Goal: Task Accomplishment & Management: Complete application form

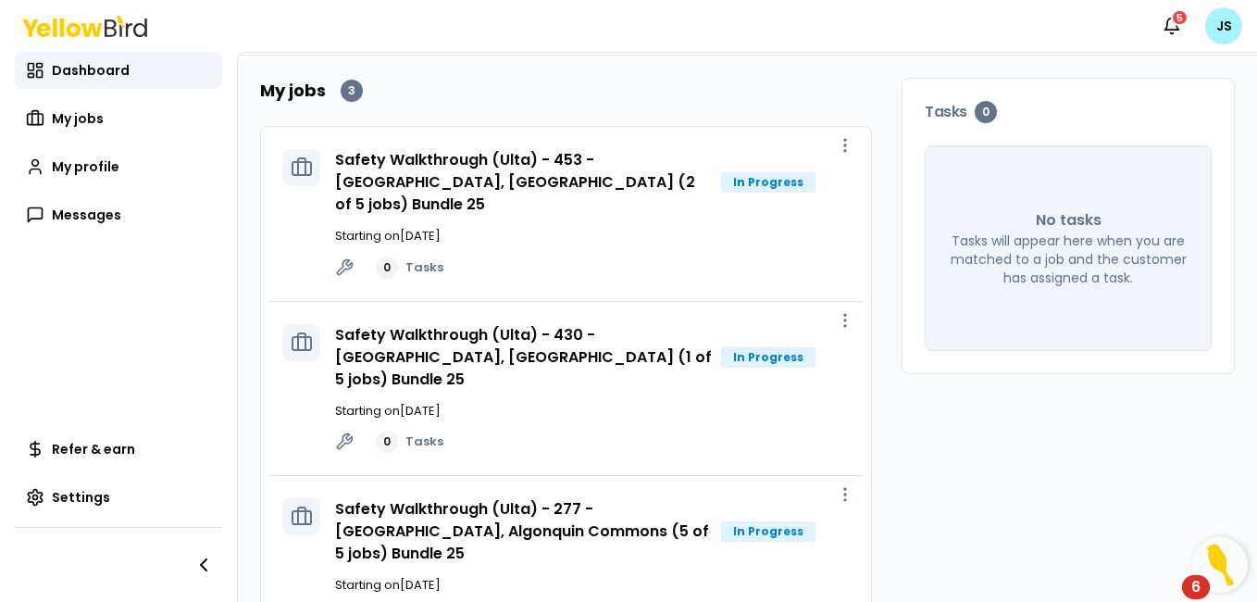
scroll to position [95, 0]
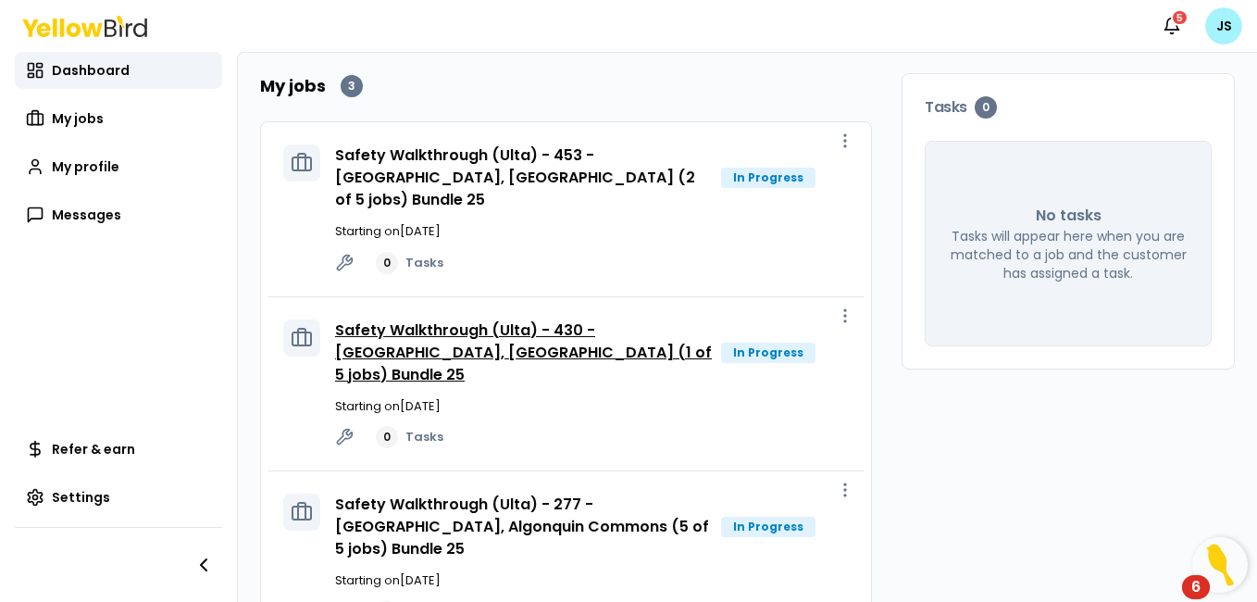
click at [569, 327] on link "Safety Walkthrough (Ulta) - 430 - [GEOGRAPHIC_DATA], [GEOGRAPHIC_DATA] (1 of 5 …" at bounding box center [523, 352] width 377 height 66
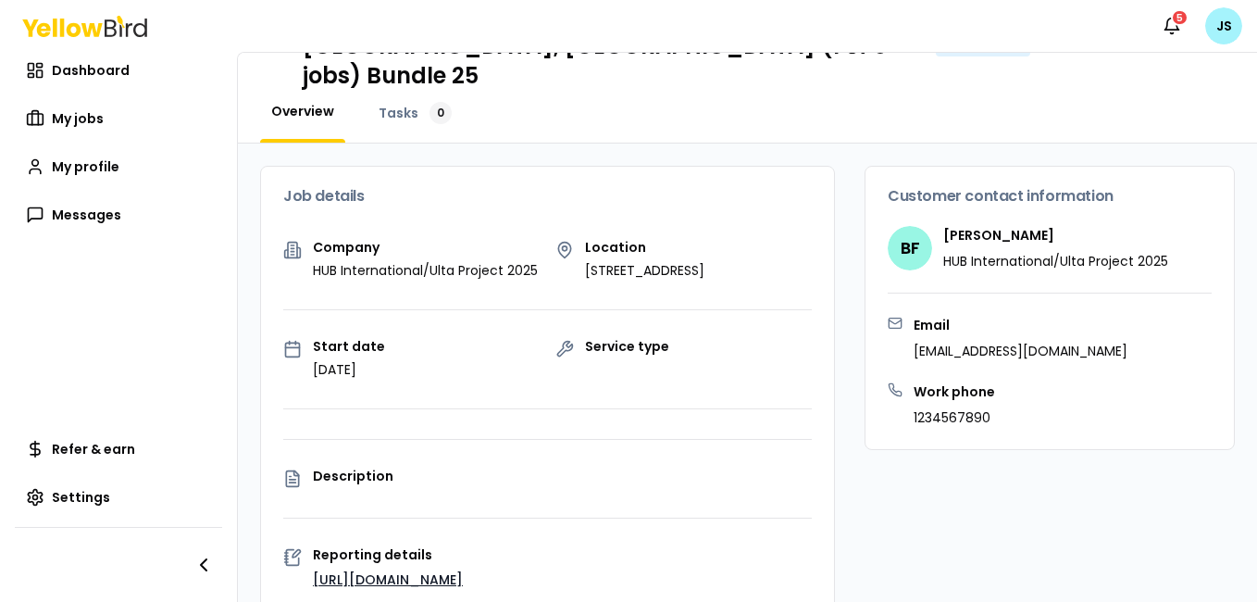
scroll to position [95, 0]
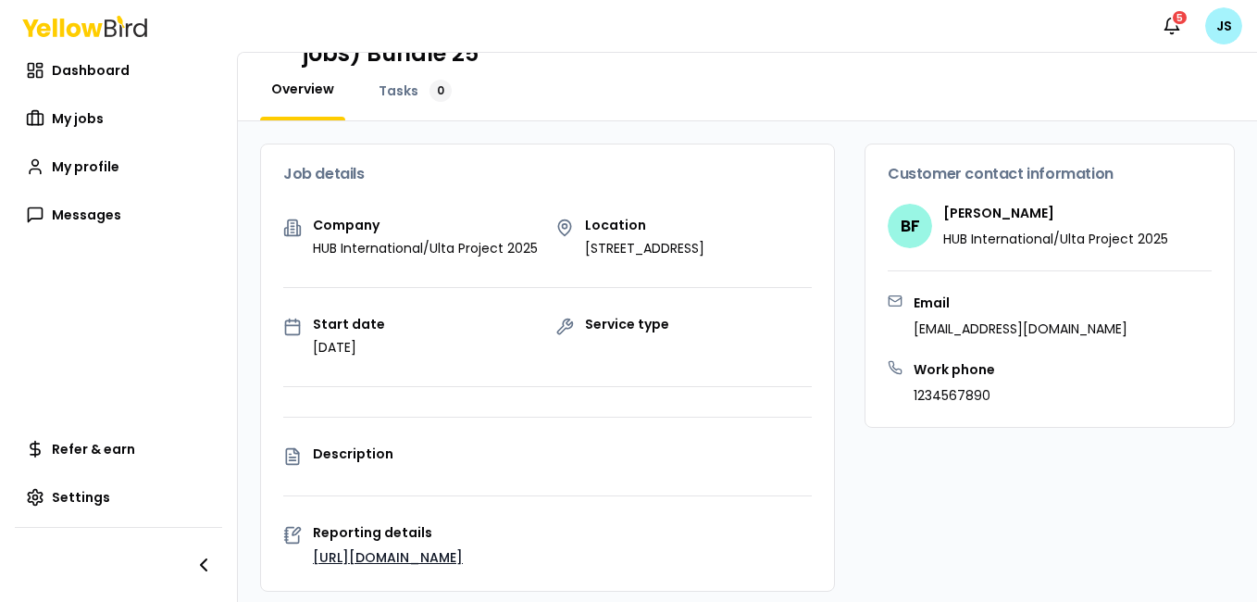
click at [458, 548] on link "[URL][DOMAIN_NAME]" at bounding box center [388, 557] width 150 height 19
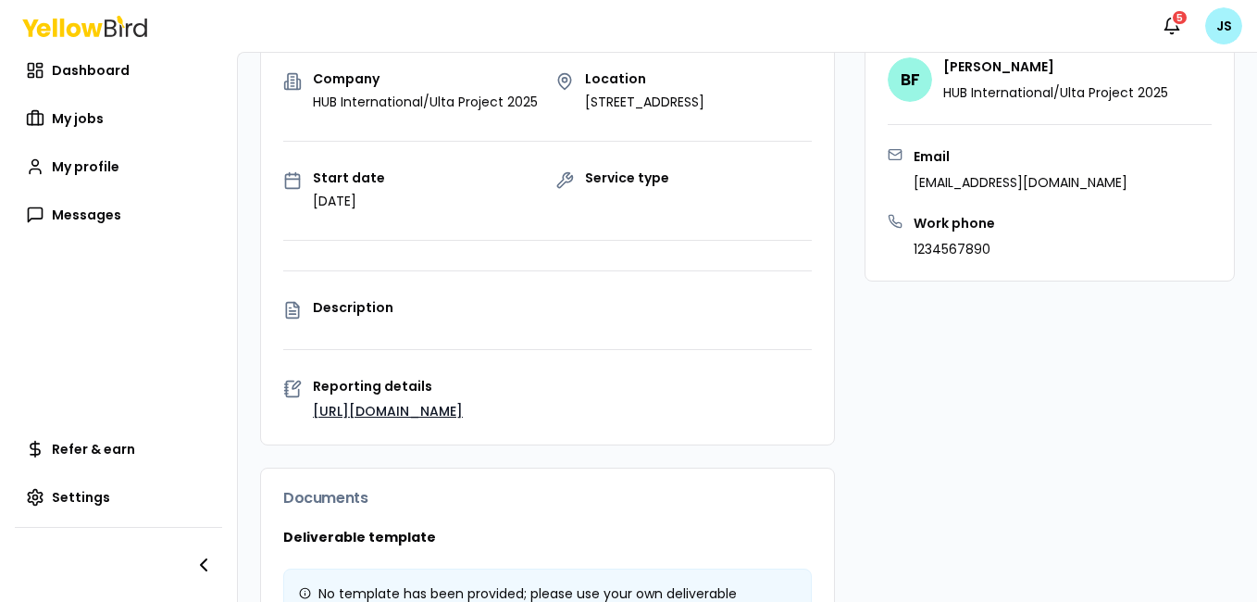
scroll to position [270, 0]
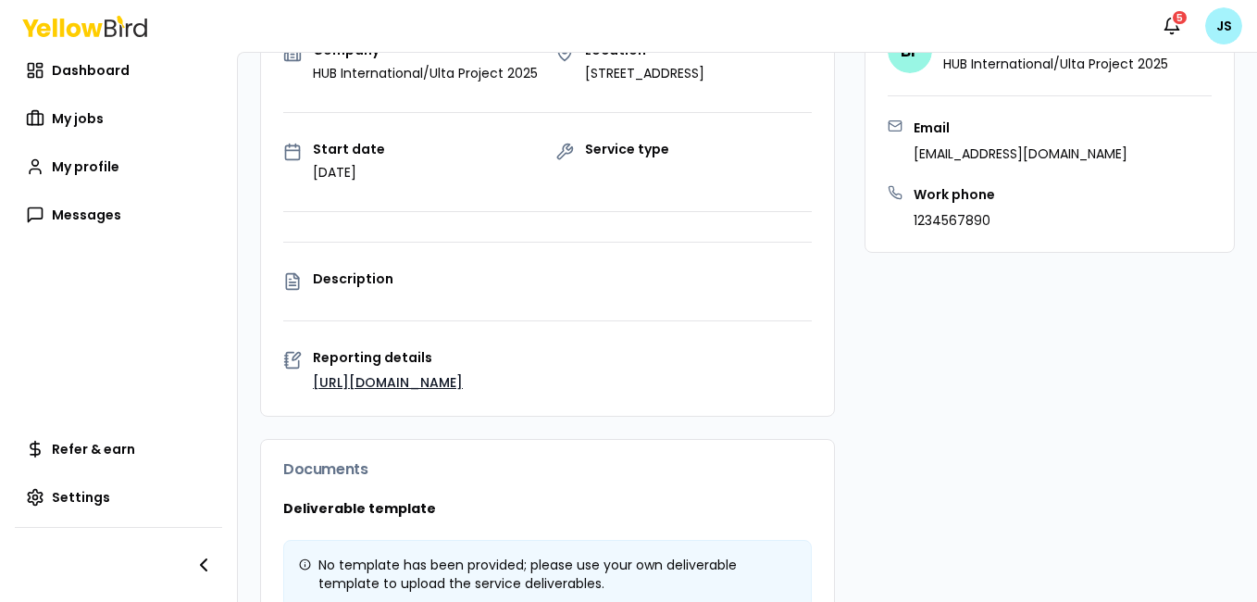
click at [421, 373] on link "[URL][DOMAIN_NAME]" at bounding box center [388, 382] width 150 height 19
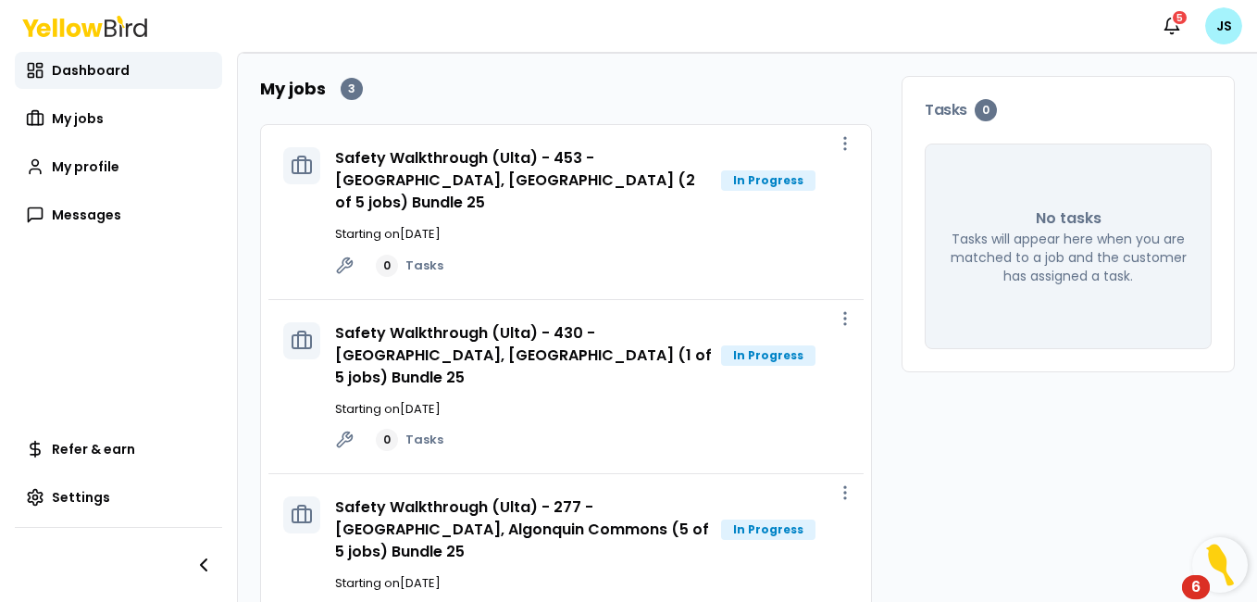
scroll to position [95, 0]
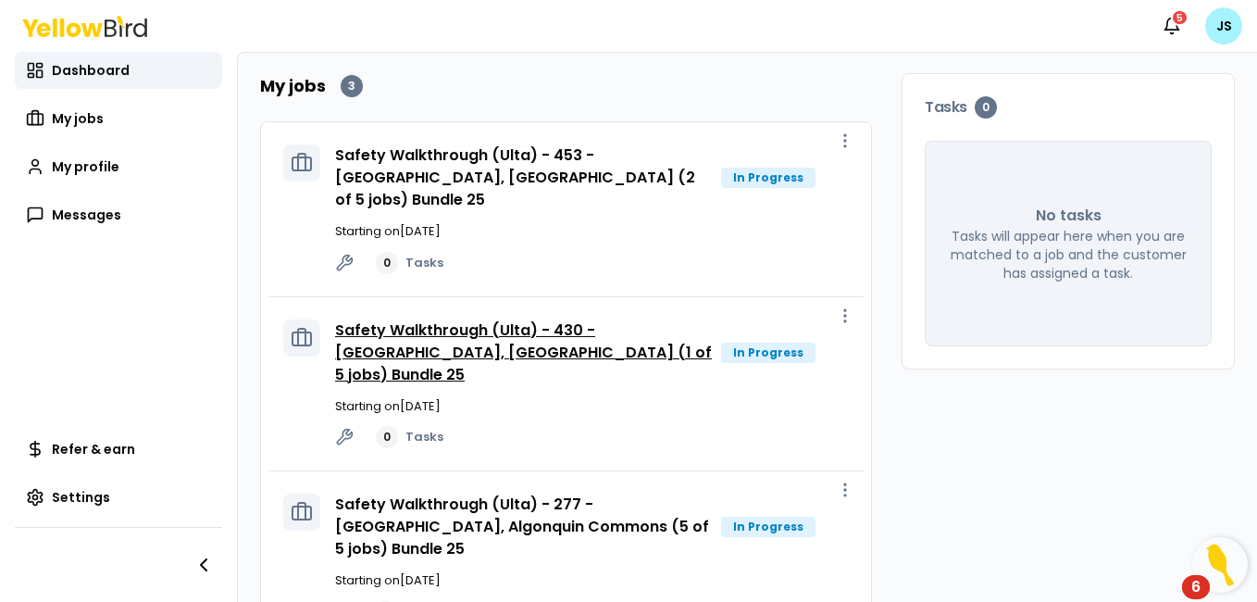
click at [593, 324] on link "Safety Walkthrough (Ulta) - 430 - [GEOGRAPHIC_DATA], [GEOGRAPHIC_DATA] (1 of 5 …" at bounding box center [523, 352] width 377 height 66
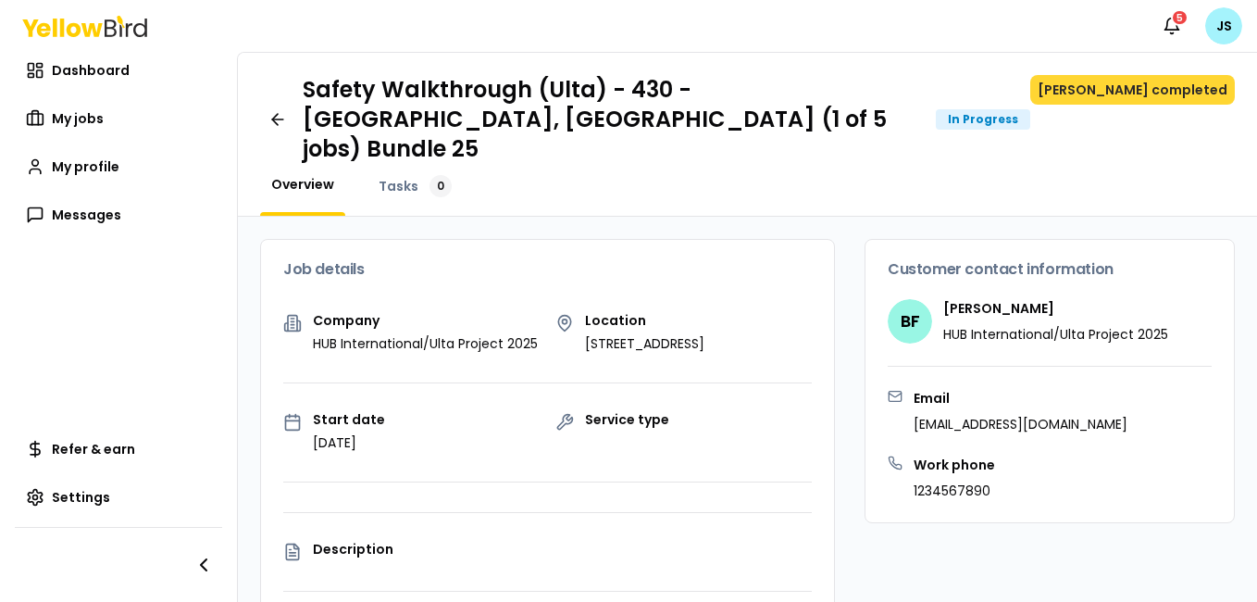
click at [1157, 82] on button "[PERSON_NAME] completed" at bounding box center [1132, 90] width 205 height 30
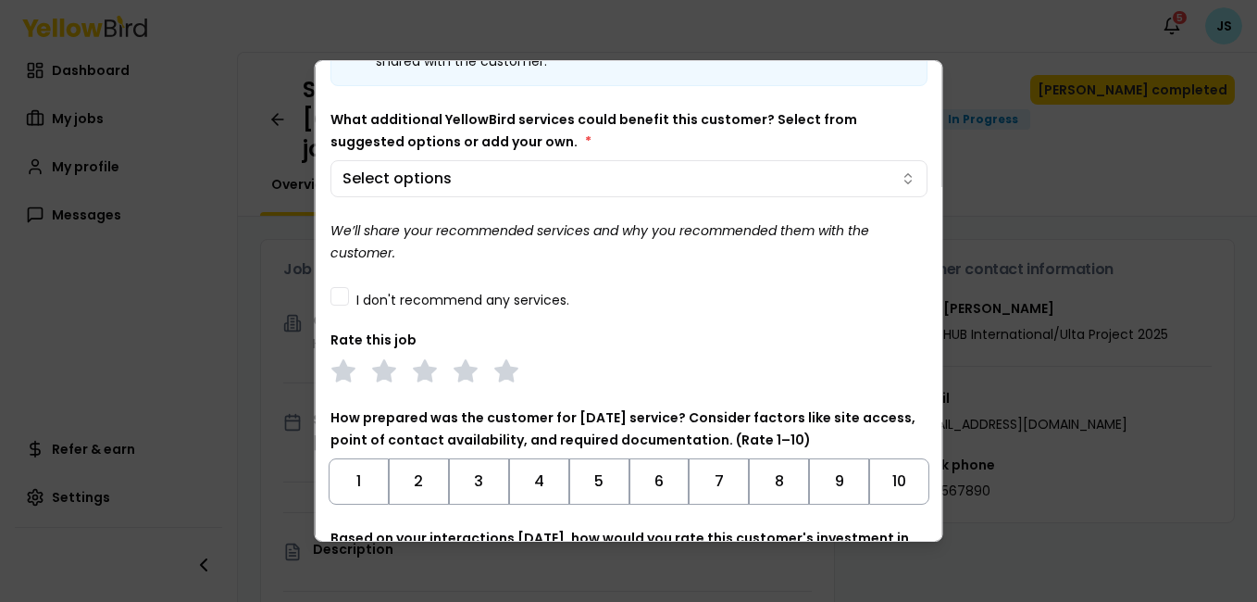
scroll to position [157, 0]
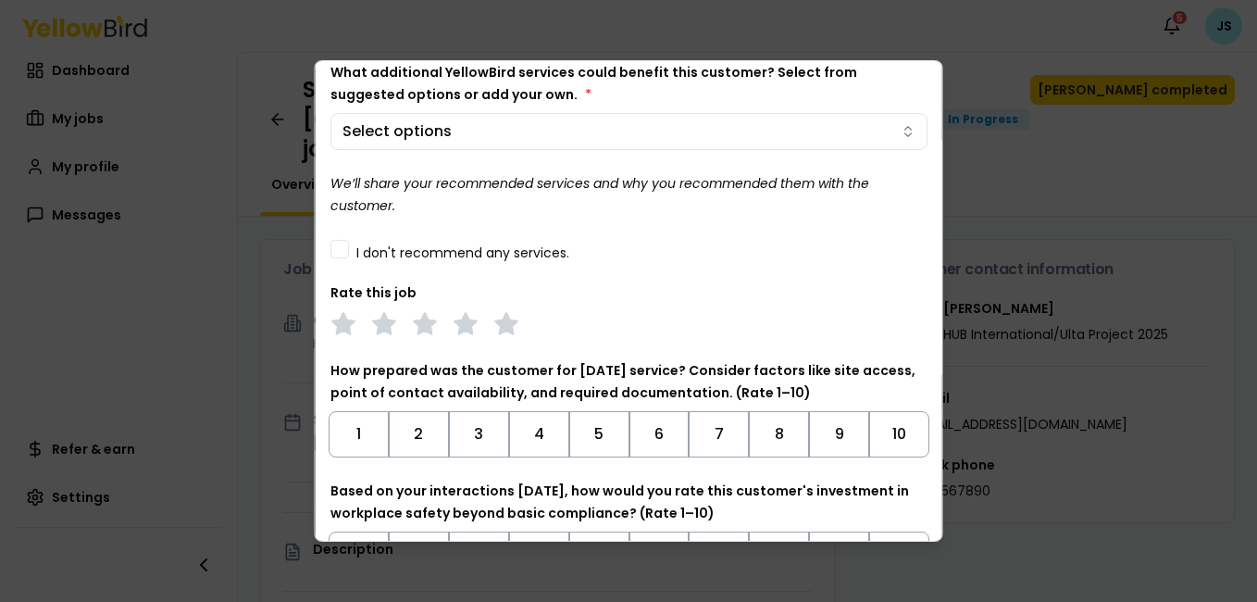
click at [341, 246] on button "I don't recommend any services." at bounding box center [339, 249] width 19 height 19
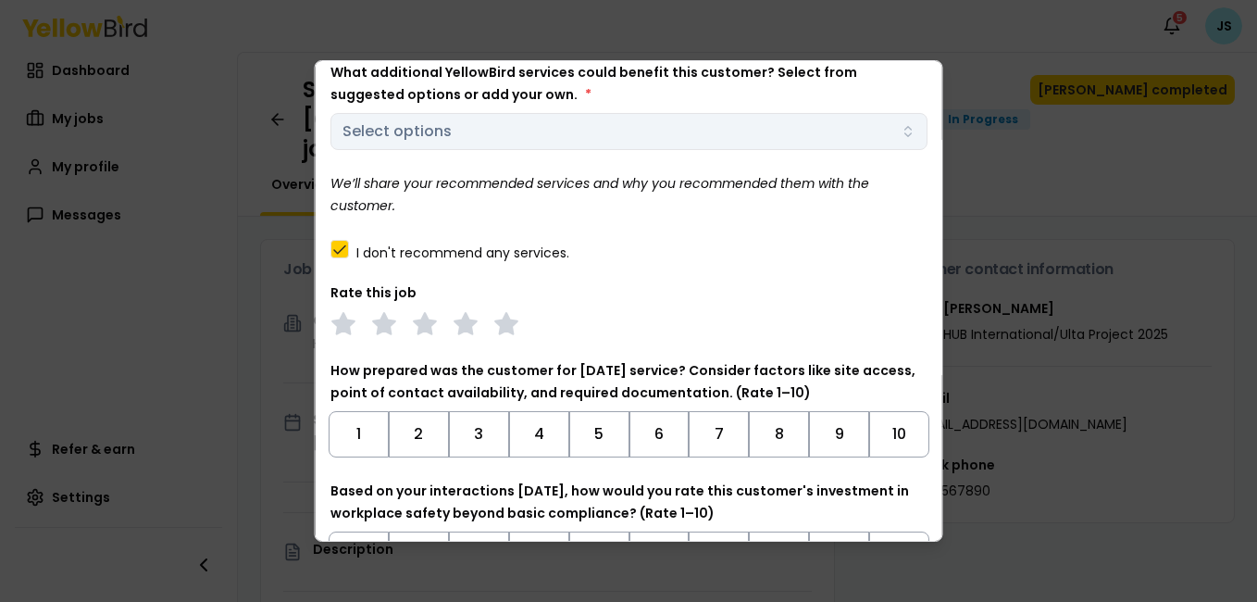
scroll to position [372, 0]
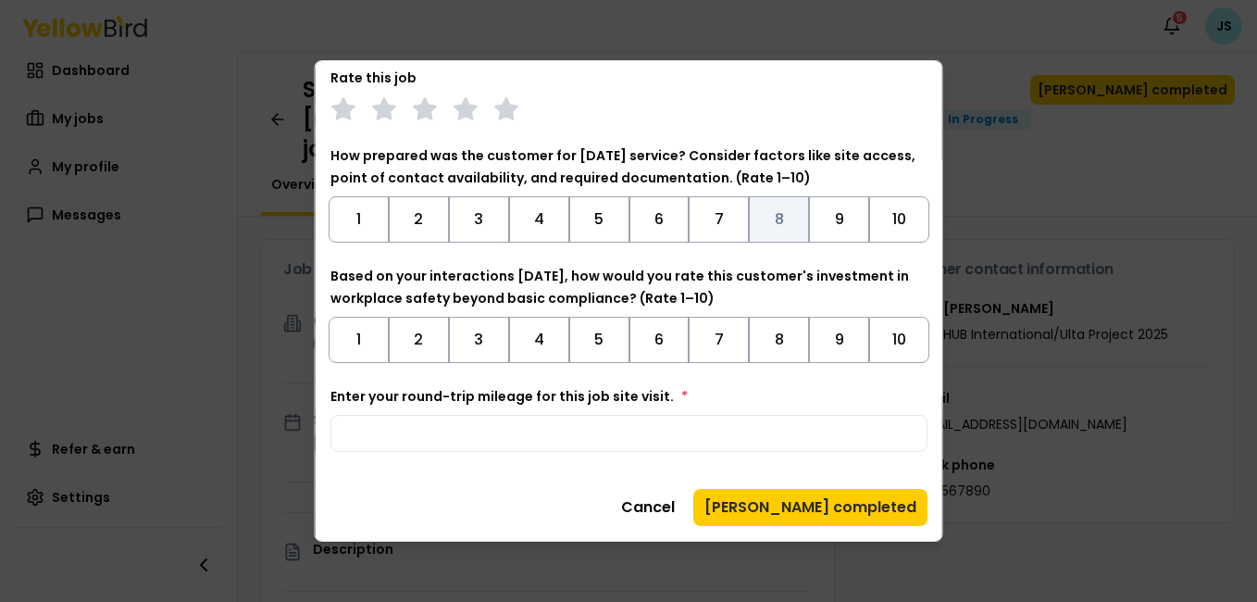
click at [763, 216] on button "8" at bounding box center [779, 219] width 60 height 46
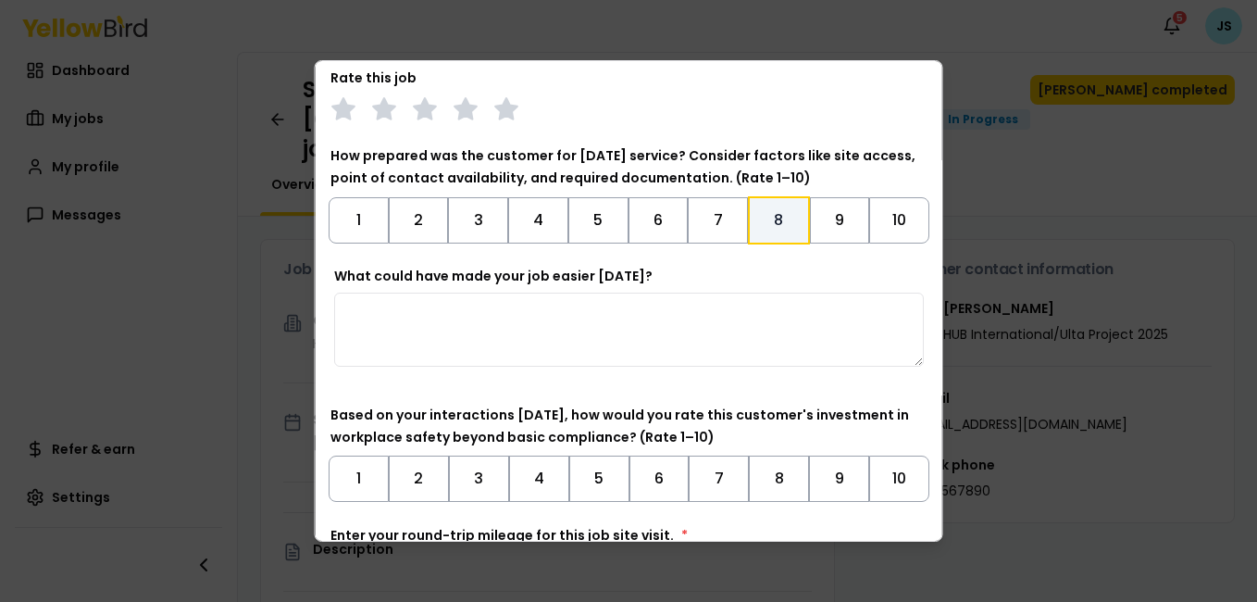
click at [546, 308] on textarea "What could have made your job easier [DATE]?" at bounding box center [629, 329] width 590 height 74
type textarea "**********"
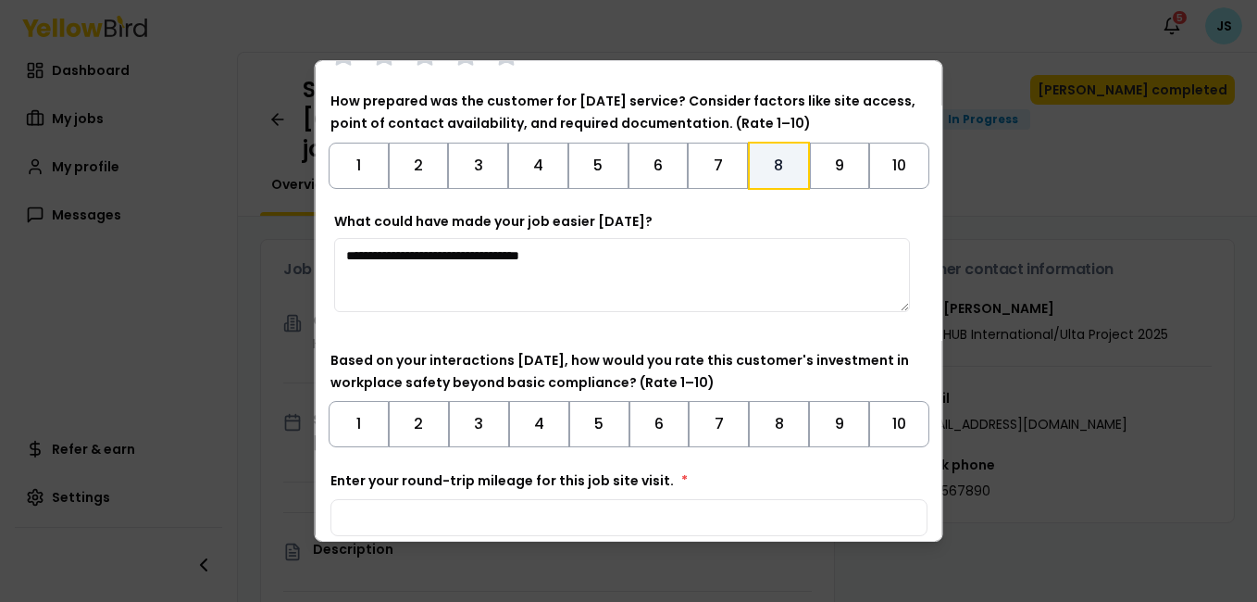
scroll to position [507, 0]
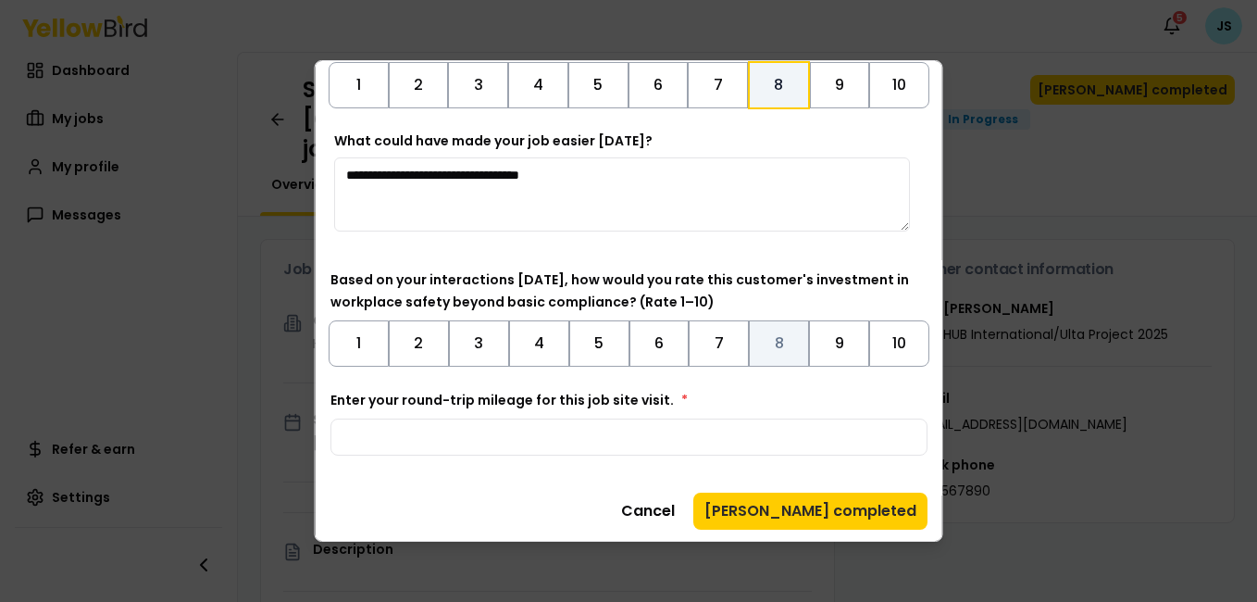
click at [773, 349] on button "8" at bounding box center [779, 343] width 60 height 46
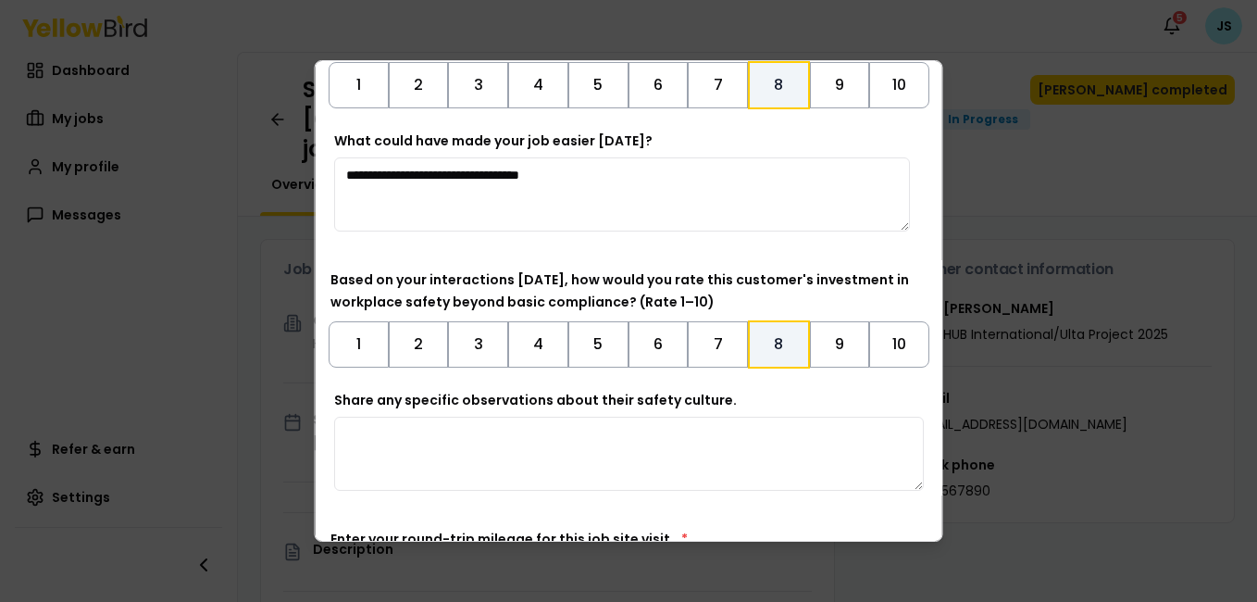
click at [589, 453] on textarea "Share any specific observations about their safety culture." at bounding box center [629, 453] width 590 height 74
click at [455, 437] on textarea "**********" at bounding box center [622, 453] width 576 height 74
type textarea "**********"
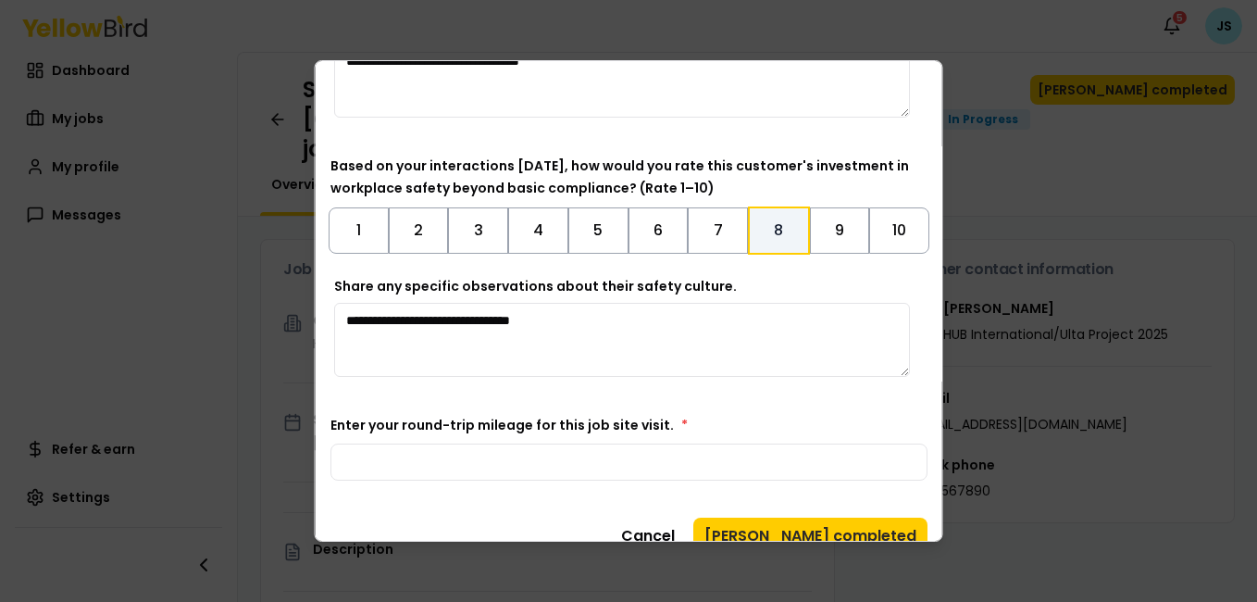
scroll to position [650, 0]
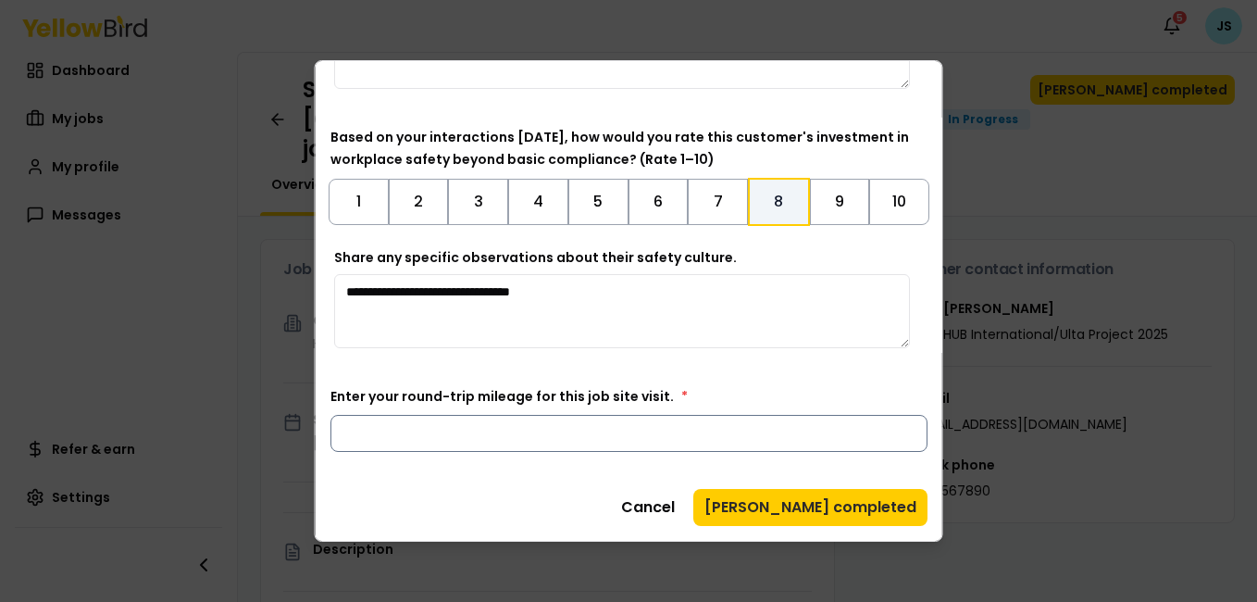
click at [427, 434] on input "Enter your round-trip mileage for this job site visit. *" at bounding box center [628, 433] width 597 height 37
type input "**"
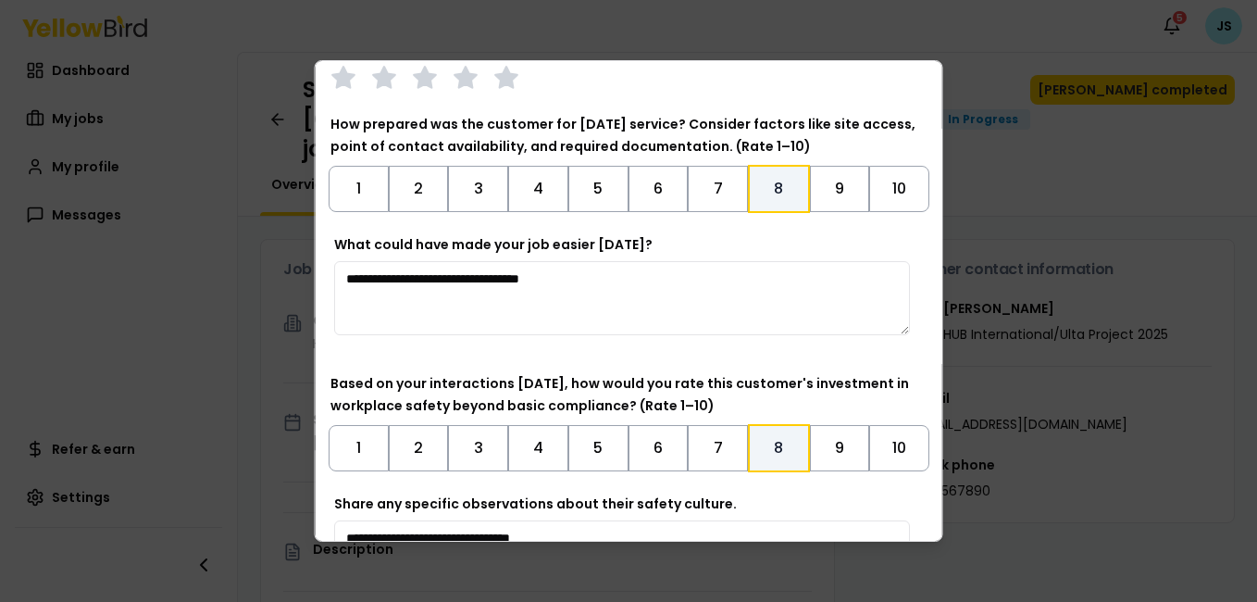
scroll to position [389, 0]
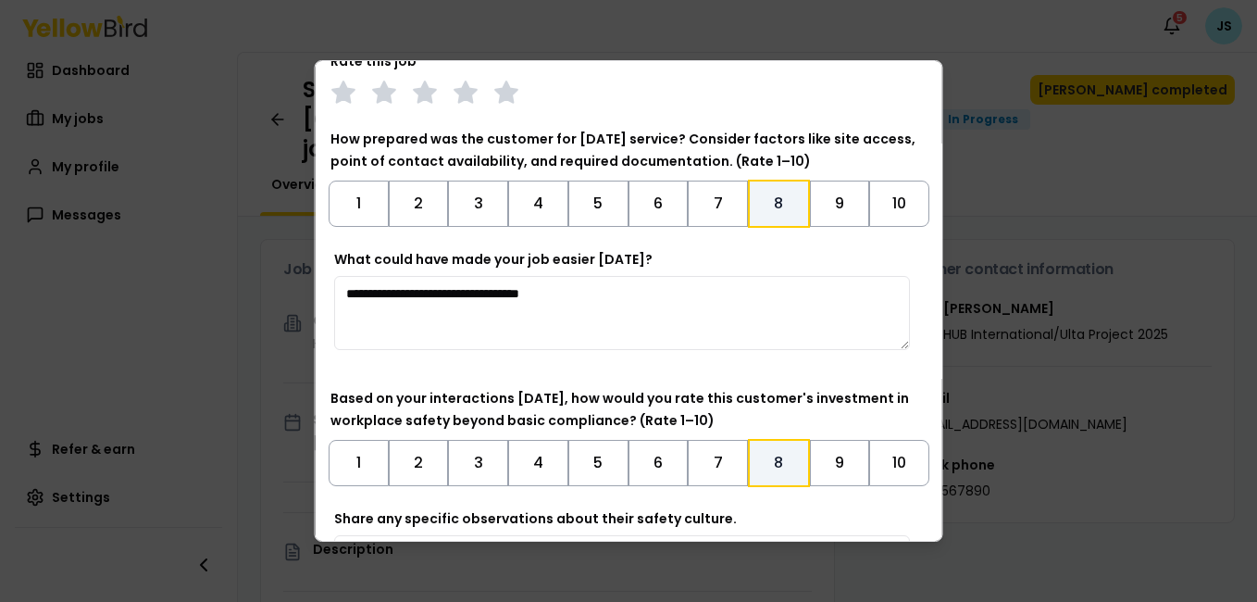
click at [355, 290] on textarea "**********" at bounding box center [622, 313] width 576 height 74
click at [549, 292] on textarea "**********" at bounding box center [622, 313] width 576 height 74
type textarea "**********"
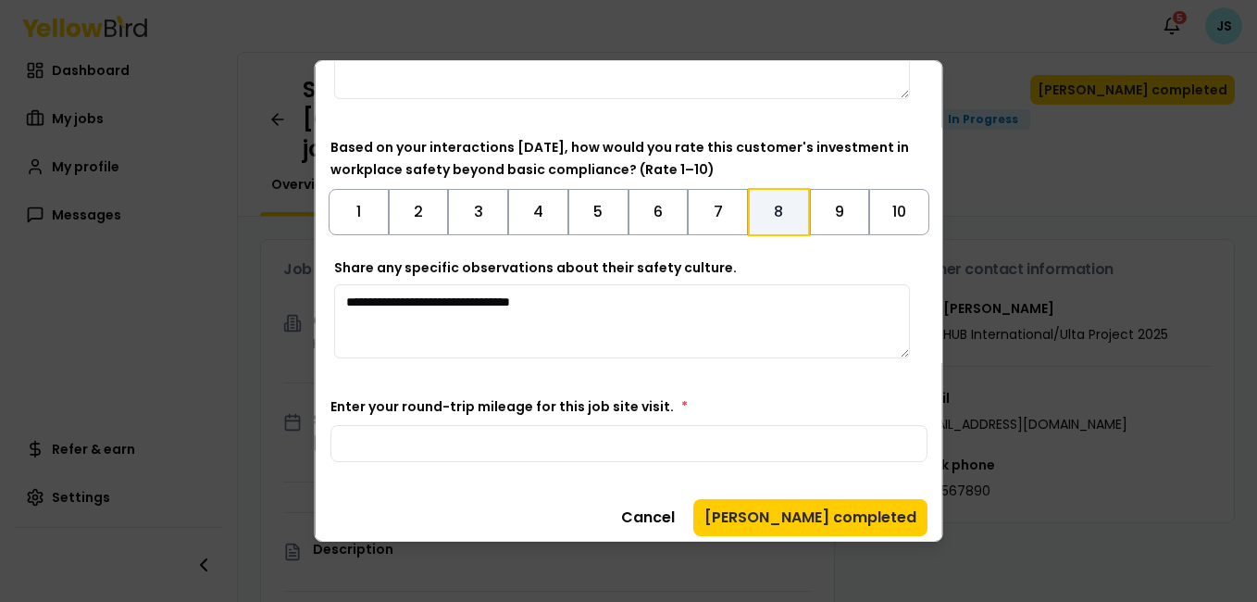
scroll to position [650, 0]
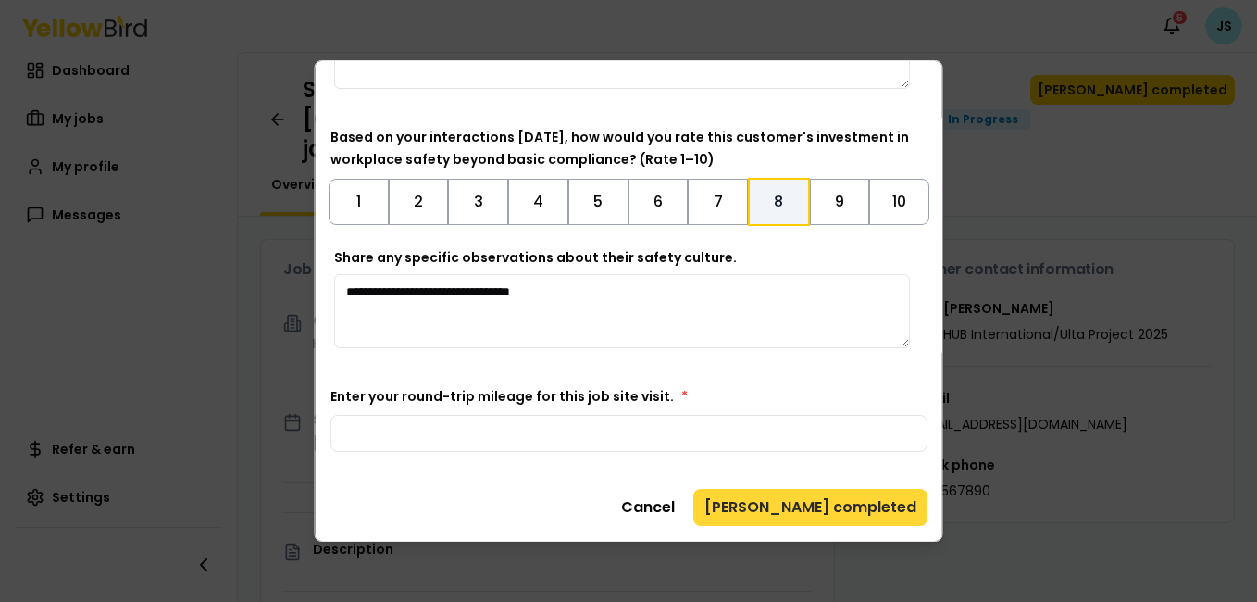
click at [837, 499] on button "[PERSON_NAME] completed" at bounding box center [810, 507] width 234 height 37
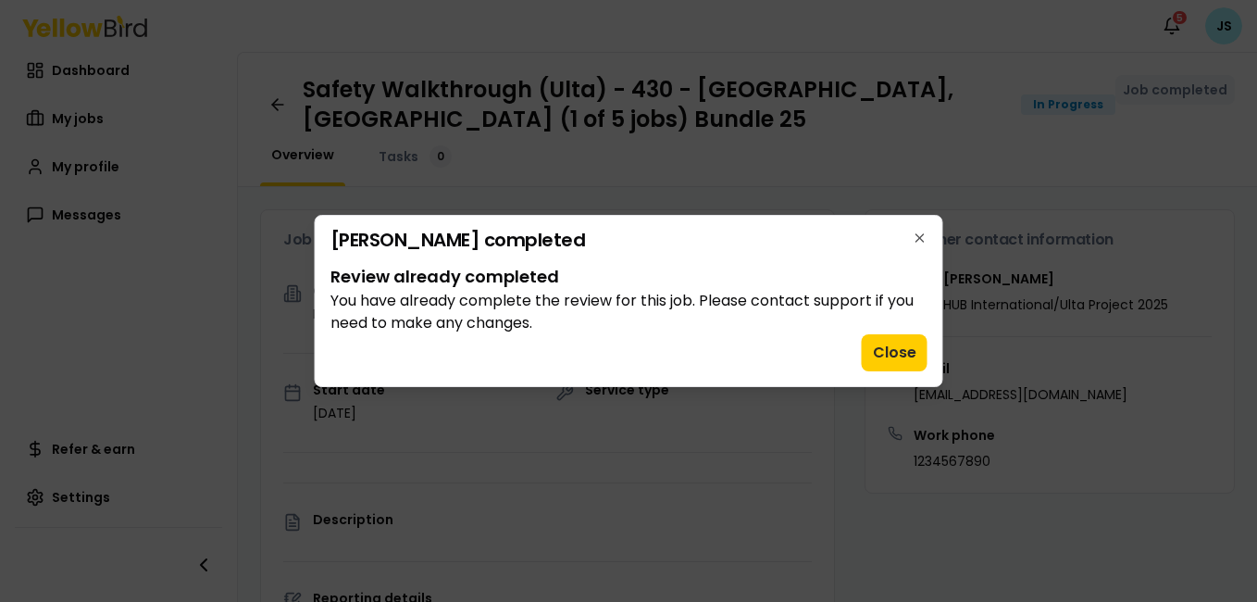
scroll to position [0, 0]
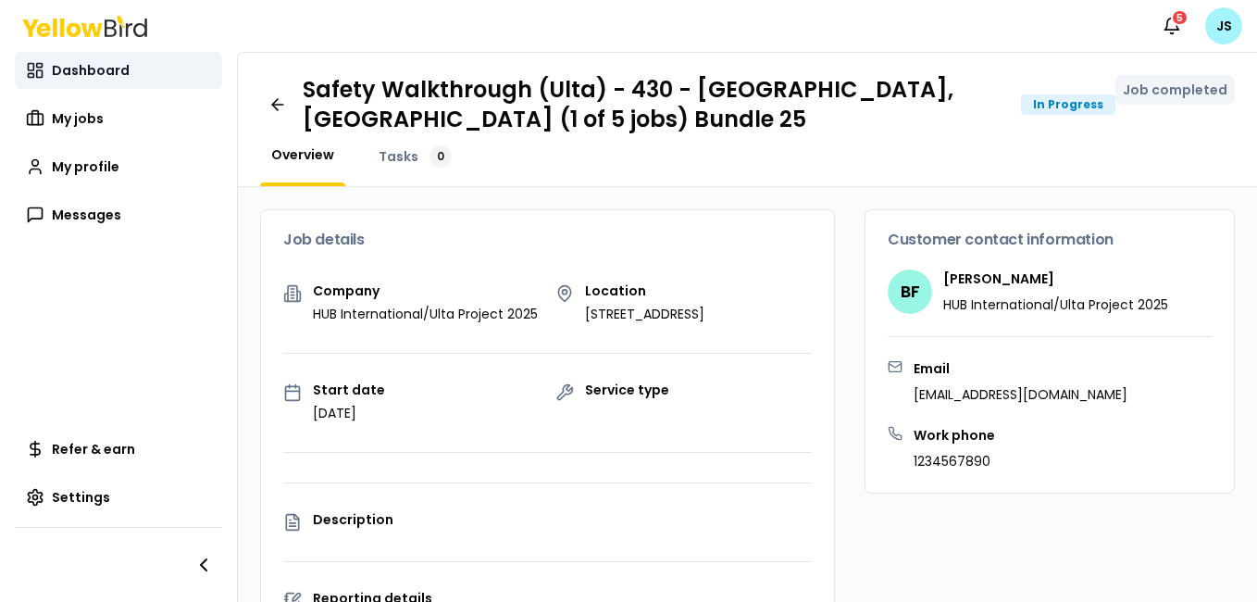
click at [99, 69] on span "Dashboard" at bounding box center [91, 70] width 78 height 19
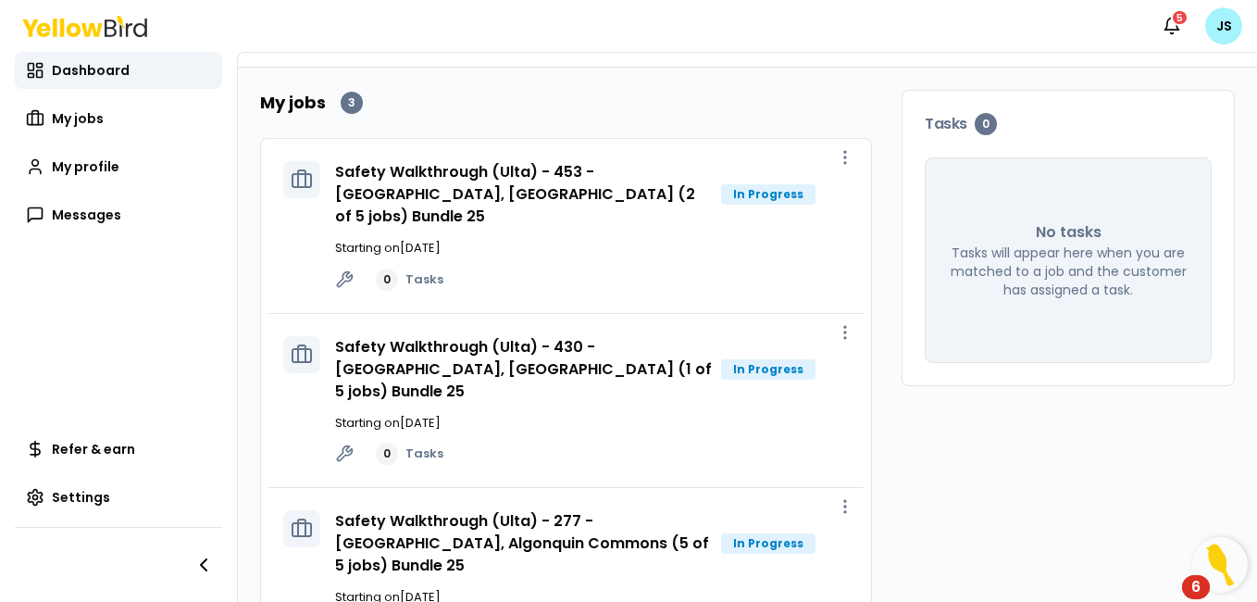
scroll to position [95, 0]
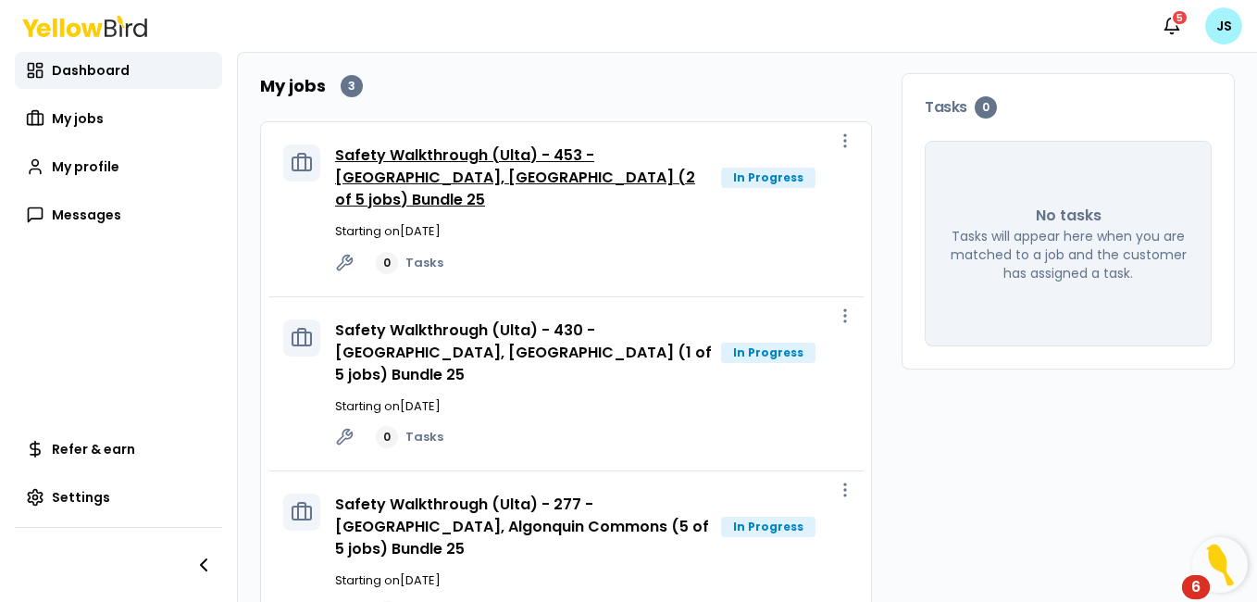
click at [452, 161] on link "Safety Walkthrough (Ulta) - 453 - [GEOGRAPHIC_DATA], [GEOGRAPHIC_DATA] (2 of 5 …" at bounding box center [515, 177] width 360 height 66
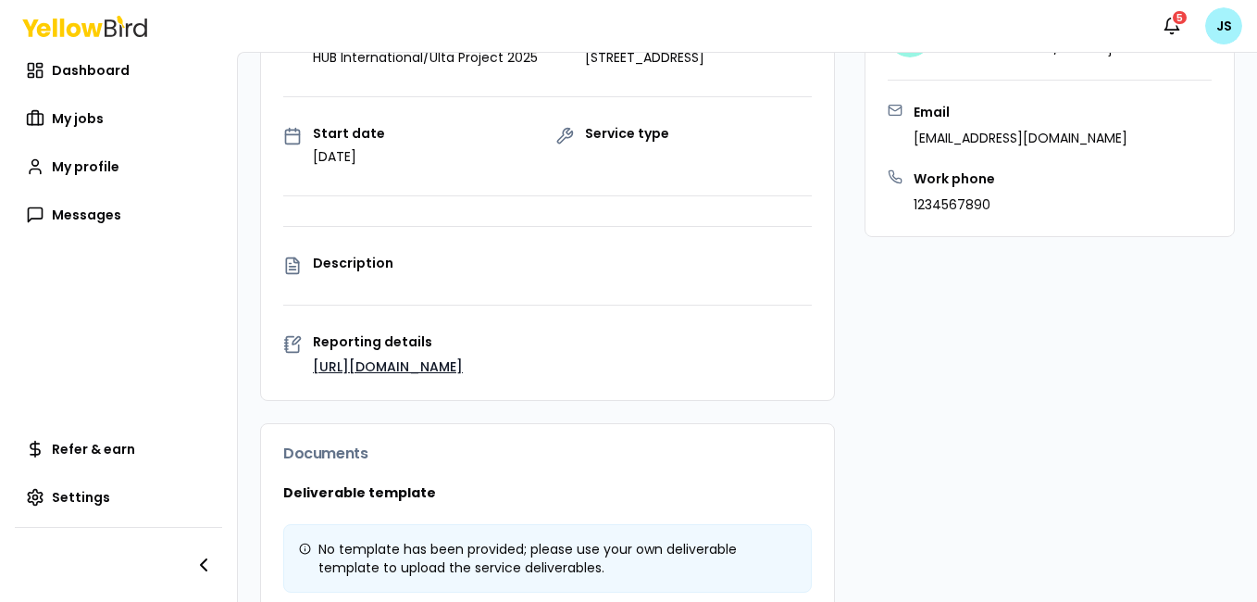
scroll to position [290, 0]
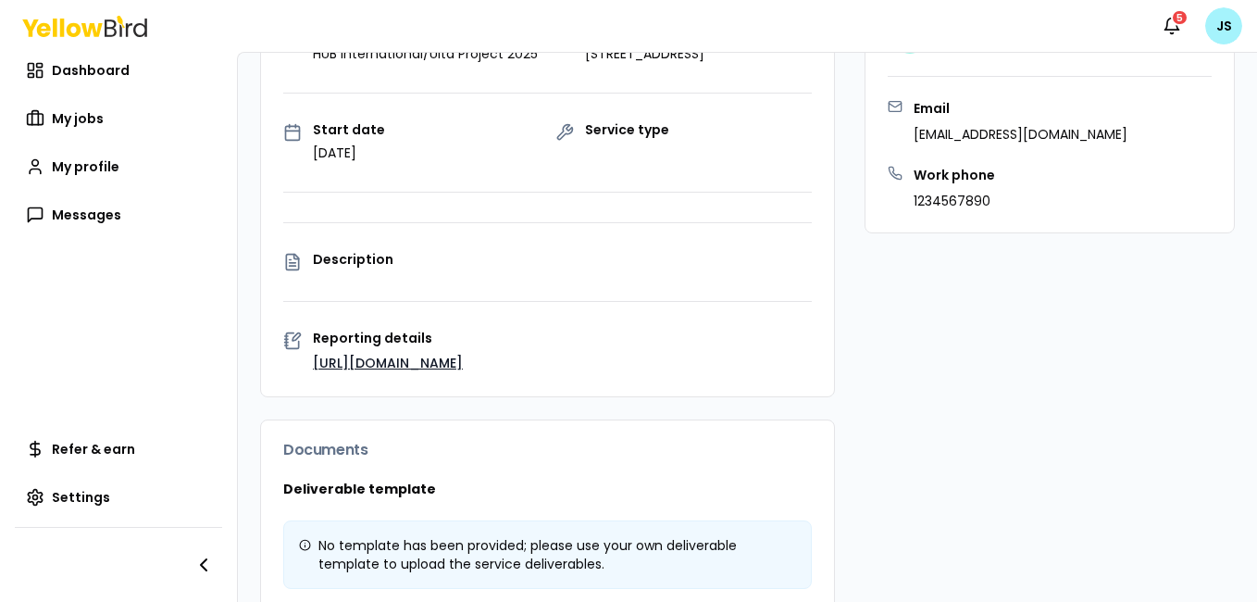
click at [458, 354] on link "[URL][DOMAIN_NAME]" at bounding box center [388, 363] width 150 height 19
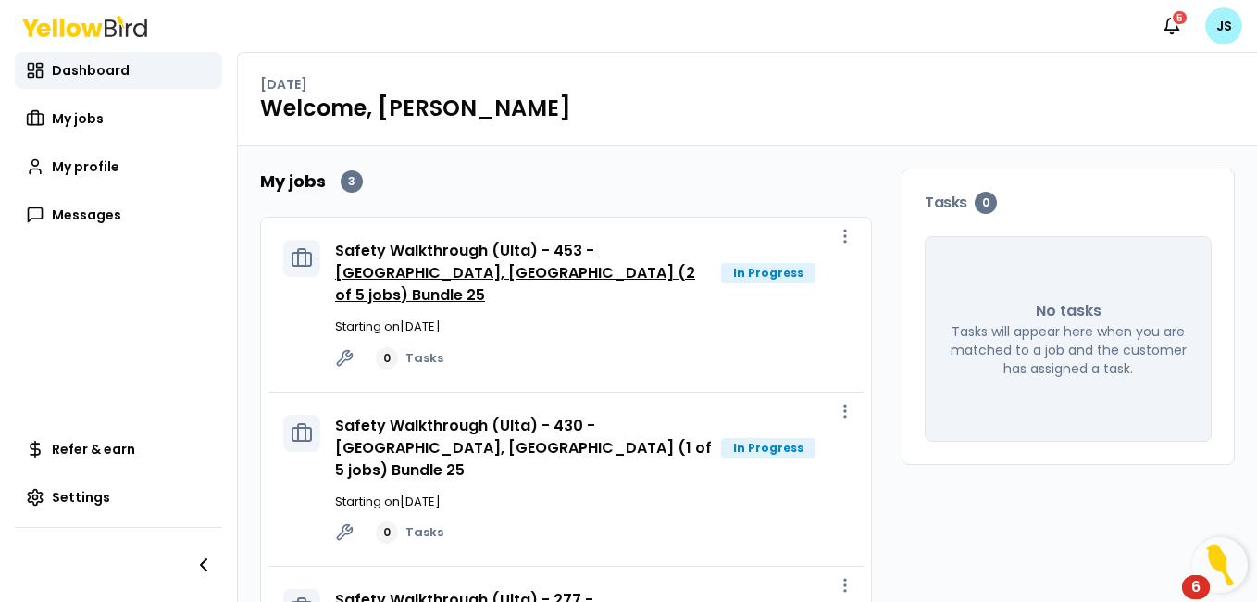
click at [541, 264] on link "Safety Walkthrough (Ulta) - 453 - [GEOGRAPHIC_DATA], [GEOGRAPHIC_DATA] (2 of 5 …" at bounding box center [515, 273] width 360 height 66
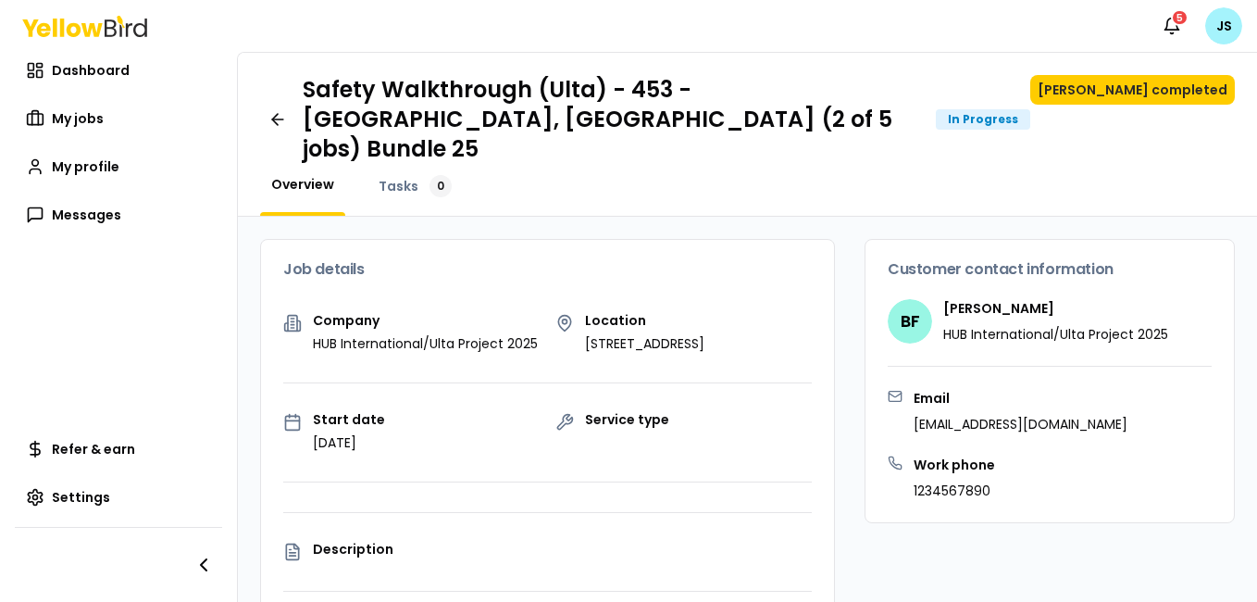
scroll to position [176, 0]
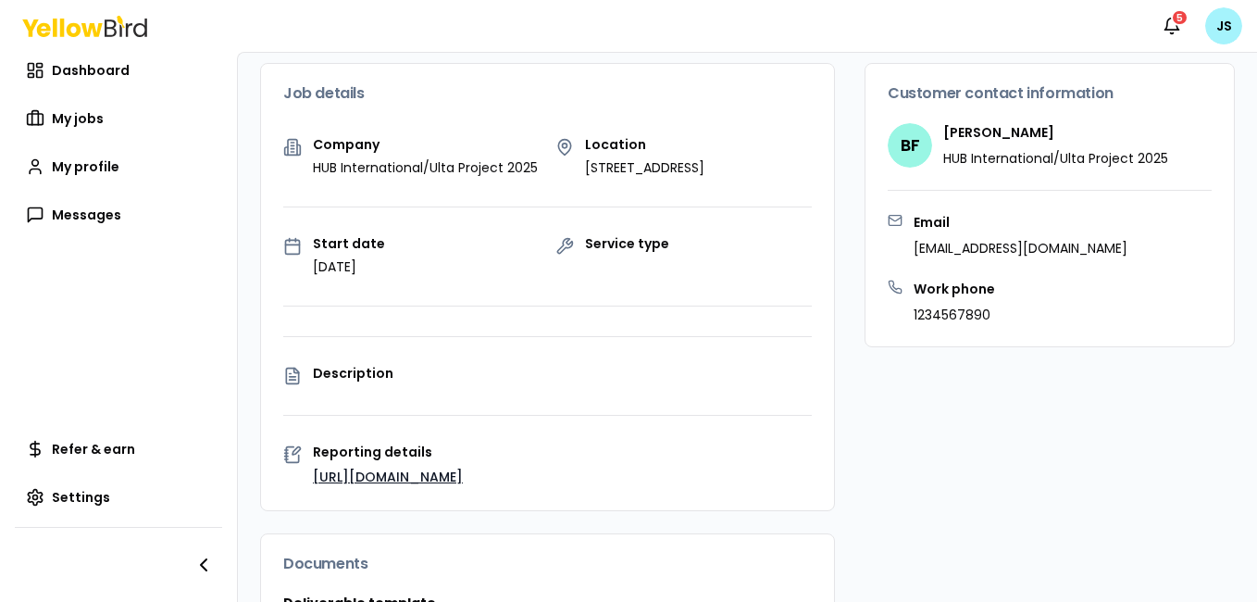
click at [431, 467] on link "[URL][DOMAIN_NAME]" at bounding box center [388, 476] width 150 height 19
